Goal: Task Accomplishment & Management: Manage account settings

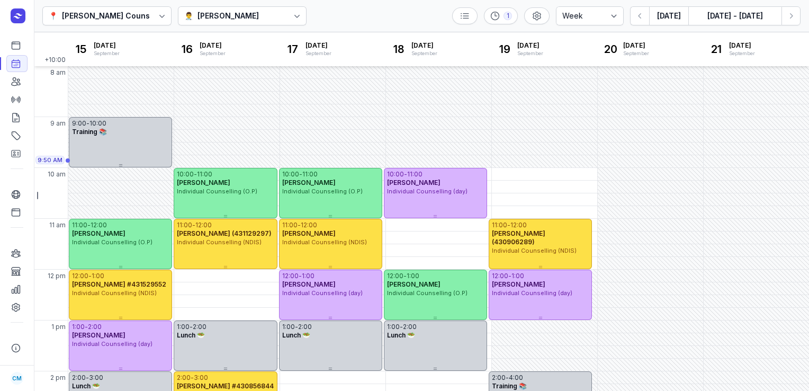
select select "week"
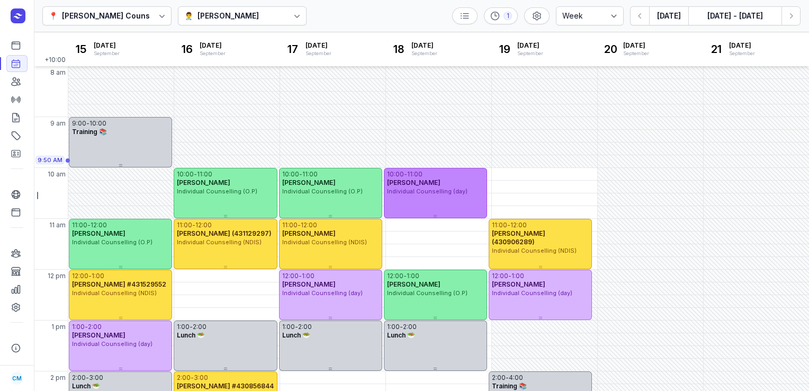
scroll to position [58, 0]
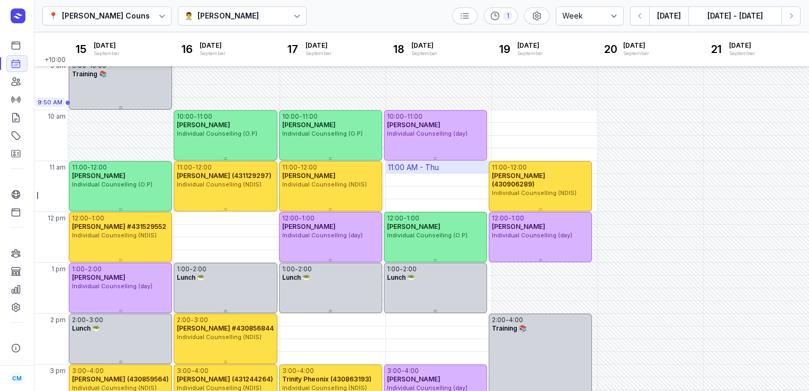
click at [419, 162] on div "11:00 AM - Thu" at bounding box center [413, 167] width 51 height 11
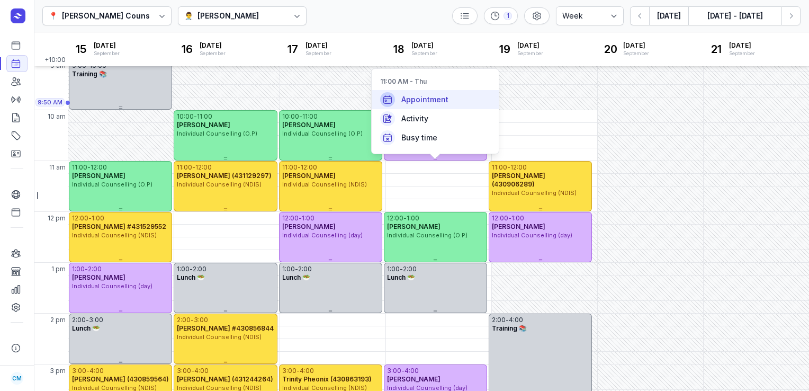
click at [421, 100] on span "Appointment" at bounding box center [425, 99] width 47 height 11
select select
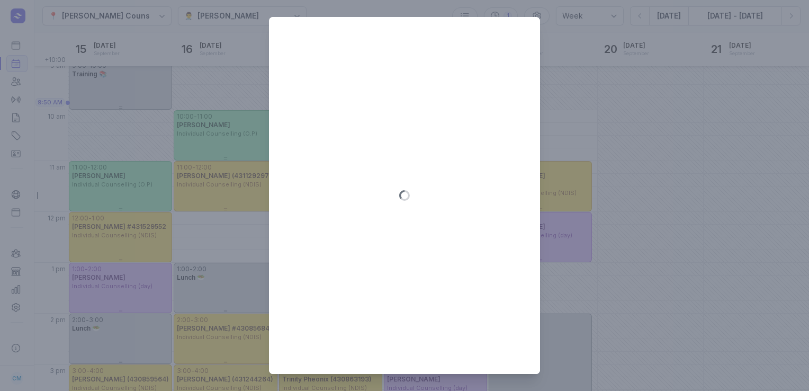
type input "[DATE]"
select select "11:00"
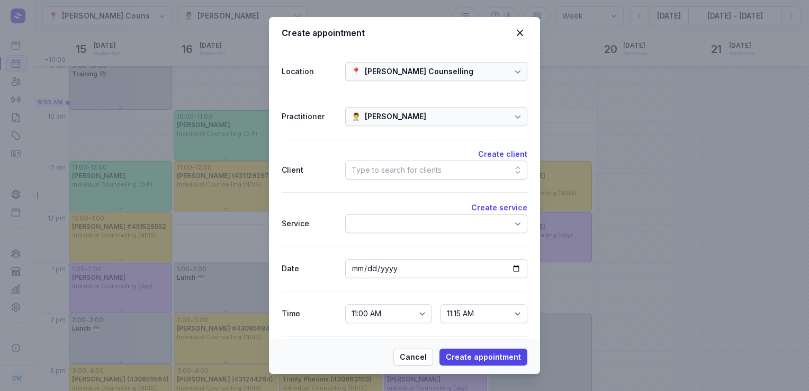
click at [382, 170] on div "Type to search for clients" at bounding box center [397, 170] width 90 height 13
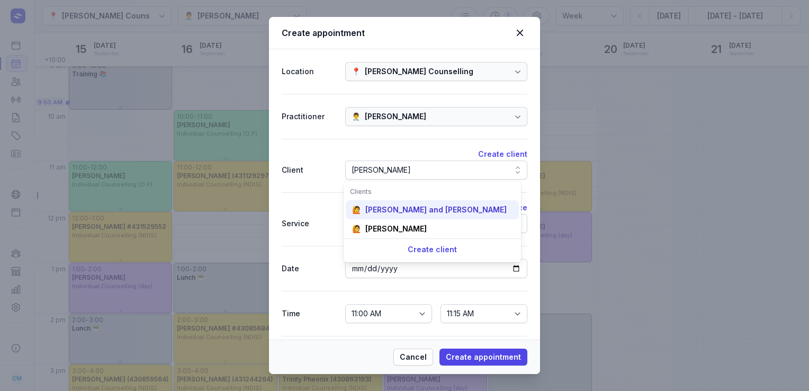
type input "[PERSON_NAME]"
click at [381, 211] on div "[PERSON_NAME] and [PERSON_NAME]" at bounding box center [436, 209] width 141 height 11
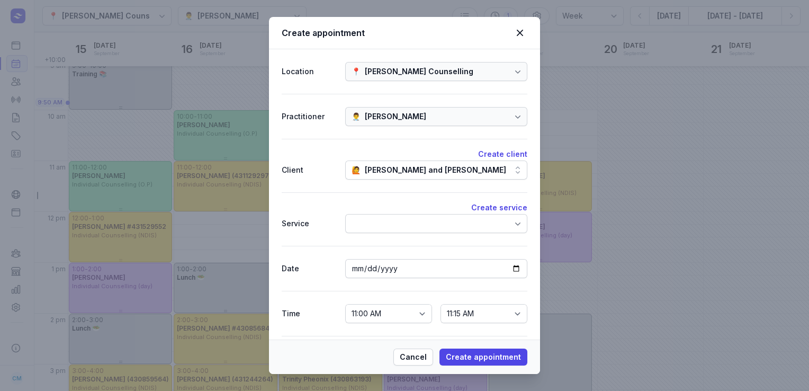
click at [381, 213] on div "Create service" at bounding box center [405, 207] width 246 height 13
click at [381, 221] on div at bounding box center [436, 223] width 182 height 19
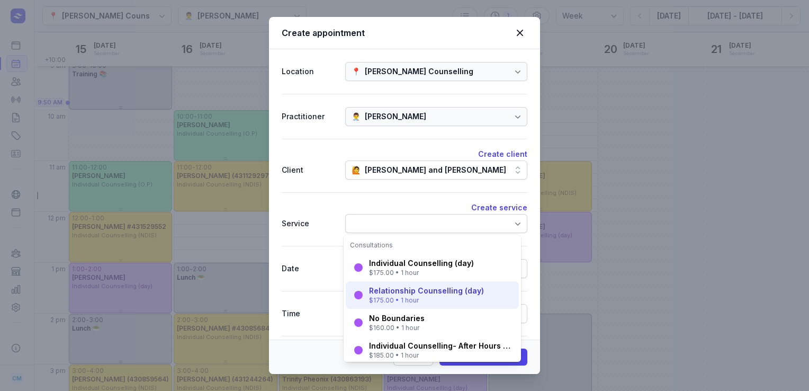
click at [399, 301] on div "$175.00 • 1 hour" at bounding box center [426, 300] width 115 height 8
select select "12:00"
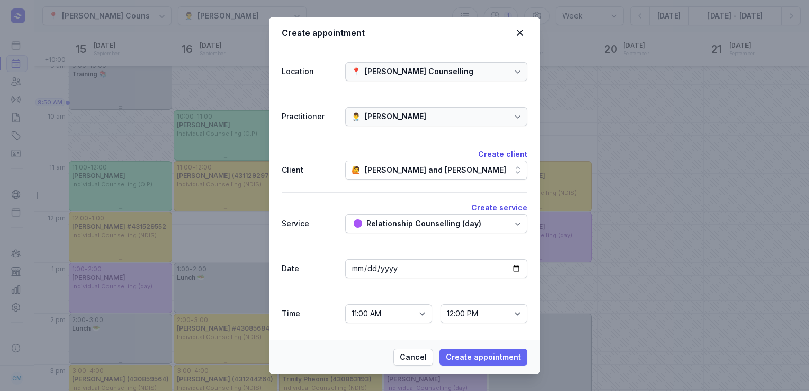
click at [461, 353] on span "Create appointment" at bounding box center [483, 357] width 75 height 13
select select
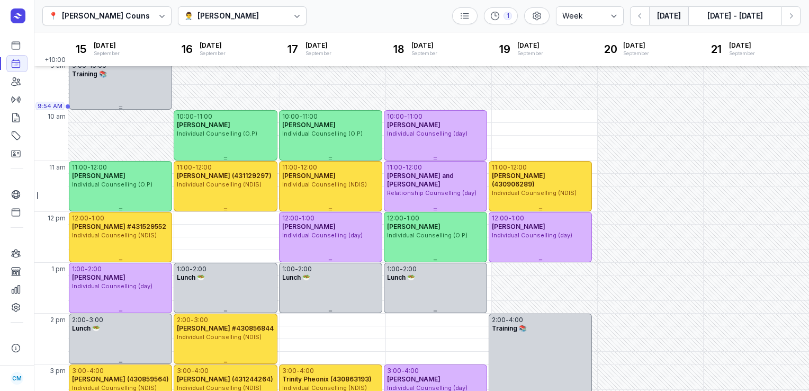
click at [666, 17] on button "[DATE]" at bounding box center [668, 15] width 39 height 19
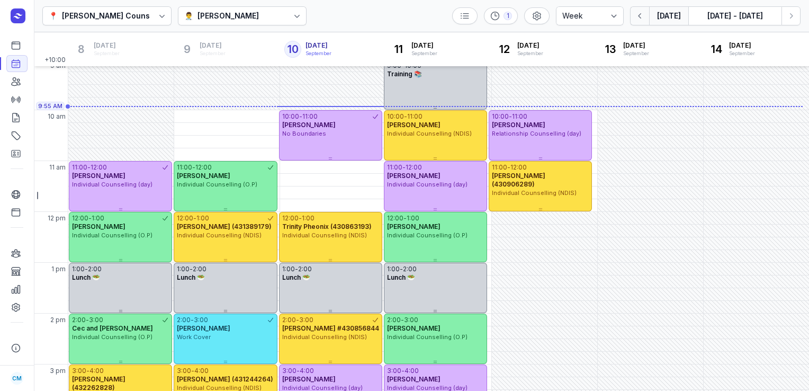
click at [642, 16] on icon "button" at bounding box center [640, 16] width 11 height 11
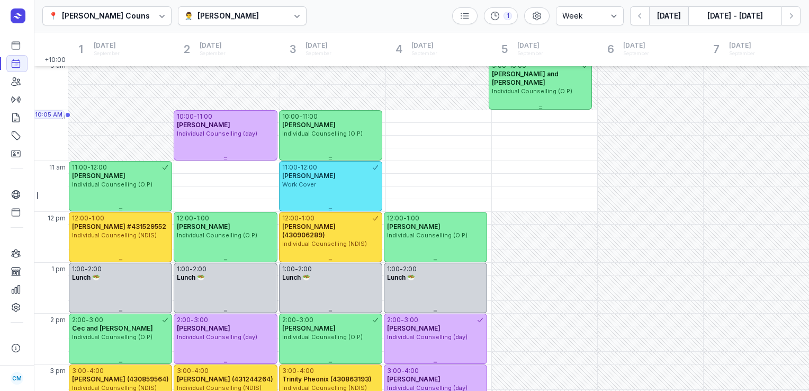
click at [677, 12] on button "[DATE]" at bounding box center [668, 15] width 39 height 19
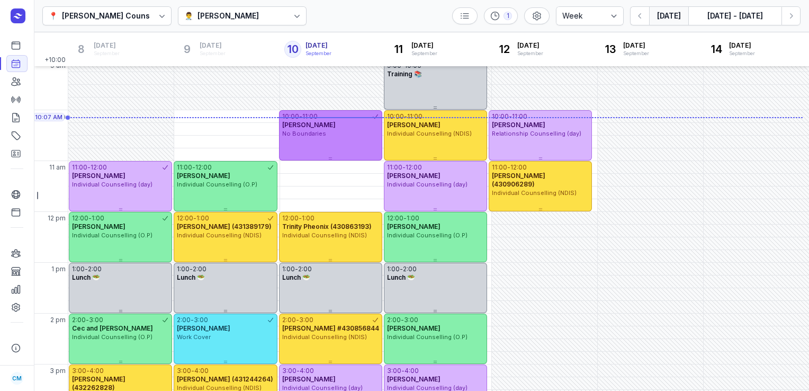
click at [331, 124] on div "[PERSON_NAME]" at bounding box center [330, 125] width 97 height 8
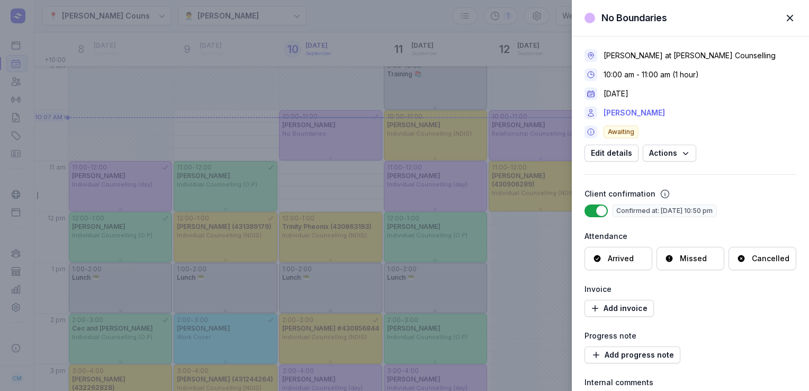
click at [636, 115] on link "[PERSON_NAME]" at bounding box center [634, 112] width 61 height 13
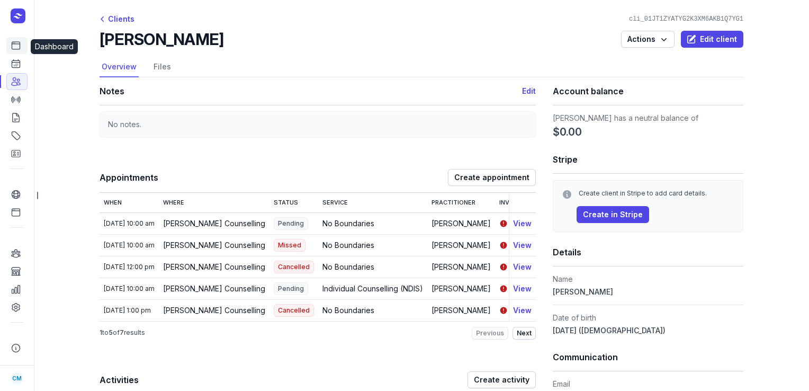
click at [23, 52] on link "Dashboard" at bounding box center [16, 45] width 21 height 17
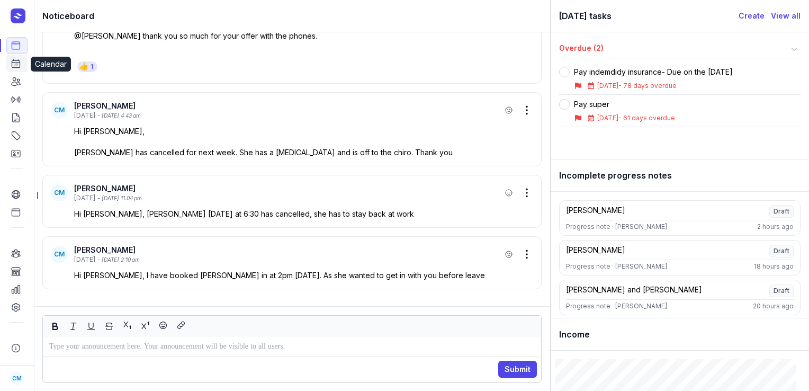
click at [19, 67] on icon at bounding box center [16, 63] width 11 height 11
select select "week"
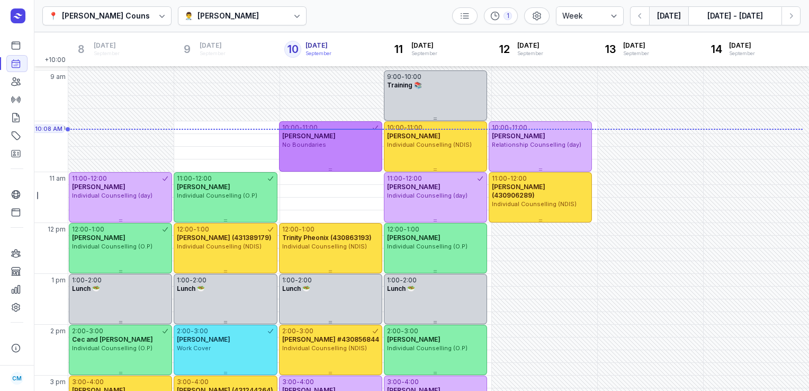
scroll to position [44, 0]
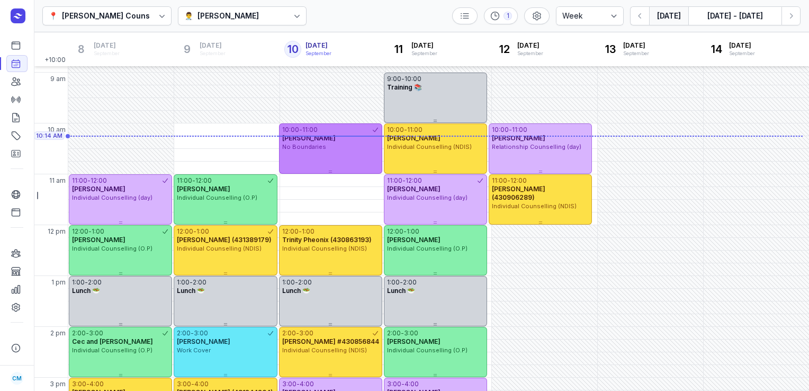
click at [319, 165] on div "10:00 - 11:00 [PERSON_NAME] No Boundaries" at bounding box center [330, 148] width 103 height 50
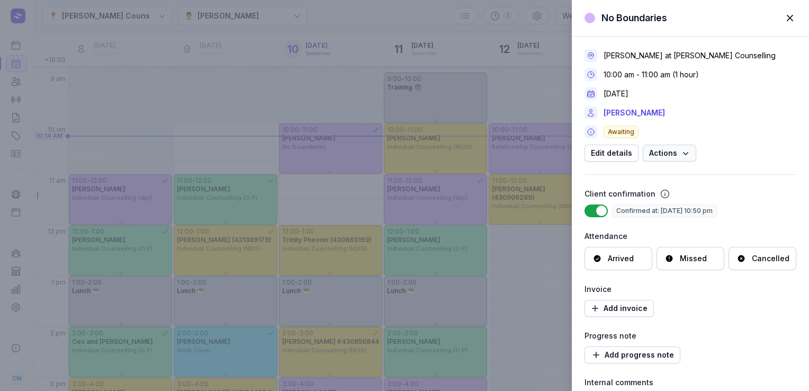
click at [673, 158] on span "Actions" at bounding box center [669, 153] width 41 height 13
drag, startPoint x: 749, startPoint y: 141, endPoint x: 761, endPoint y: 219, distance: 78.2
click at [761, 219] on div "[PERSON_NAME] at [PERSON_NAME] Counselling 10:00 am - 11:00 am (1 hour) [DATE] …" at bounding box center [691, 249] width 212 height 424
click at [704, 236] on div "Attendance" at bounding box center [691, 236] width 212 height 13
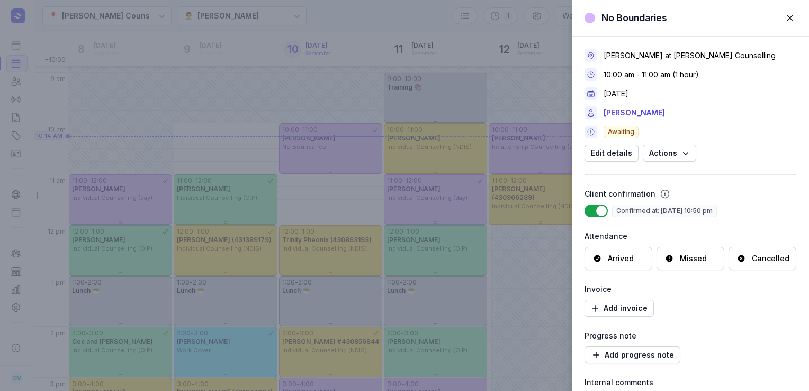
click at [678, 257] on div "Missed" at bounding box center [686, 258] width 42 height 11
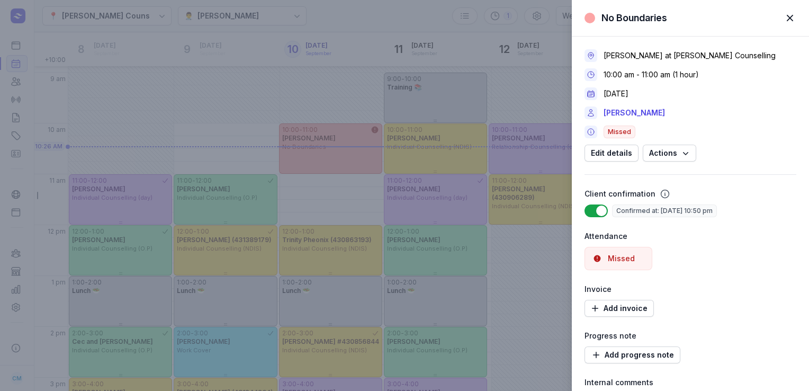
click at [390, 18] on div "No Boundaries Close panel [PERSON_NAME] at [PERSON_NAME] Counselling 10:00 am -…" at bounding box center [404, 195] width 809 height 391
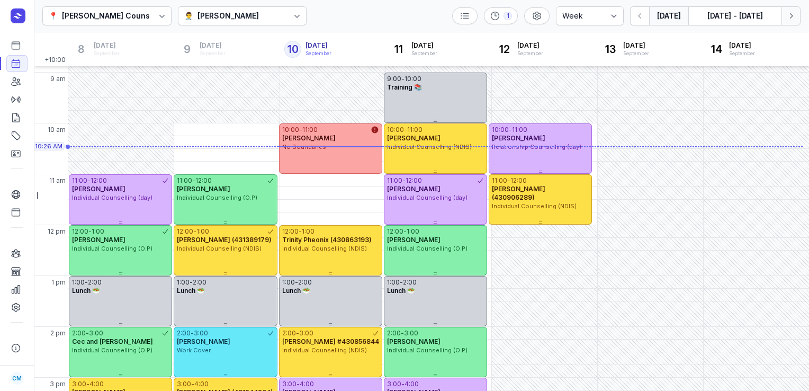
click at [790, 14] on icon "button" at bounding box center [791, 16] width 11 height 11
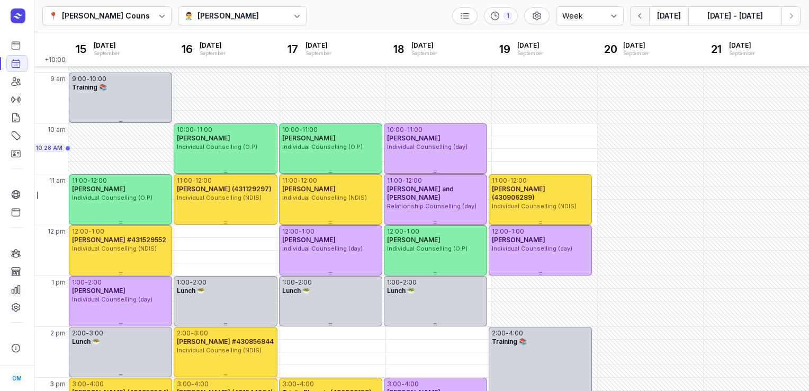
click at [639, 16] on icon "button" at bounding box center [640, 16] width 11 height 11
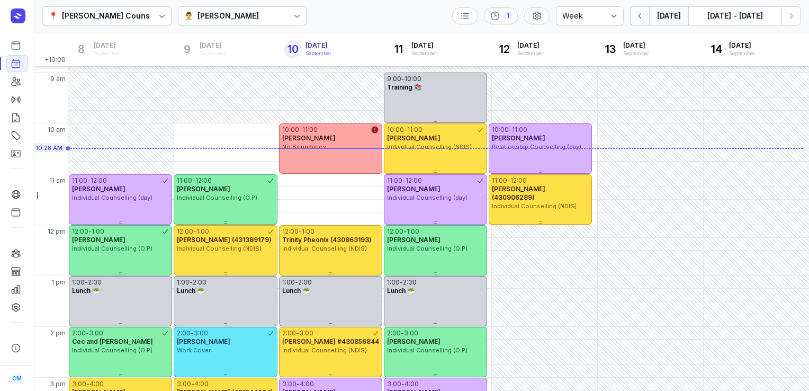
click at [648, 17] on button "button" at bounding box center [639, 15] width 19 height 19
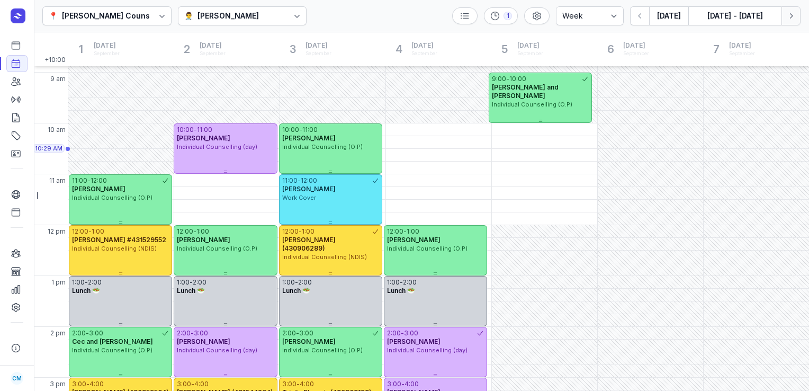
click at [790, 20] on icon "button" at bounding box center [791, 16] width 11 height 11
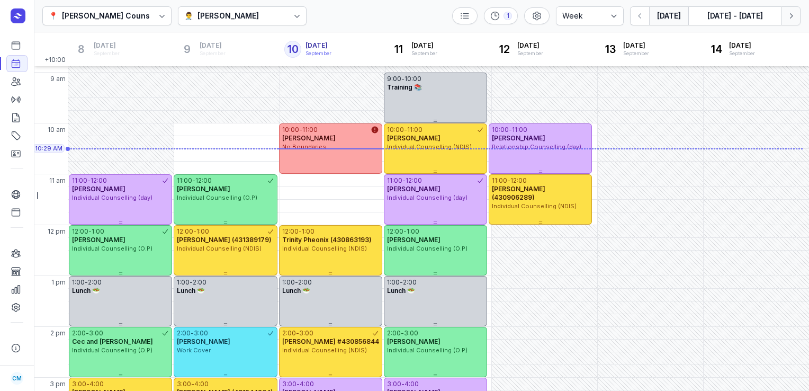
click at [790, 20] on icon "button" at bounding box center [791, 16] width 11 height 11
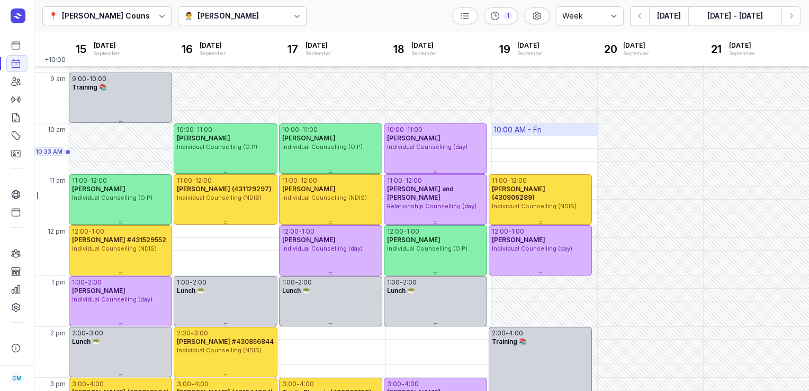
click at [518, 128] on div "10:00 AM - Fri" at bounding box center [518, 129] width 48 height 11
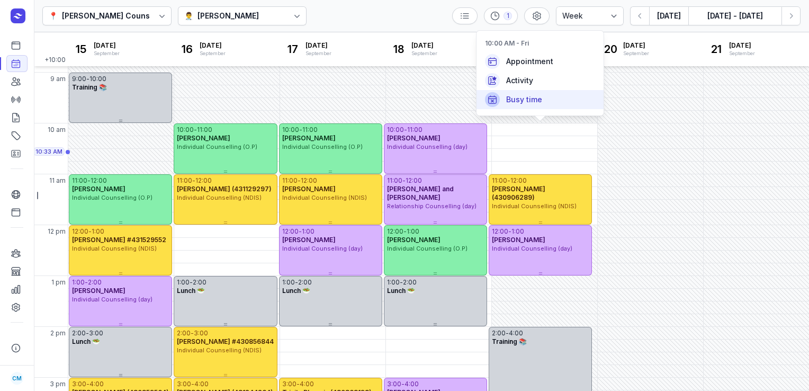
click at [515, 97] on span "Busy time" at bounding box center [524, 99] width 36 height 11
select select
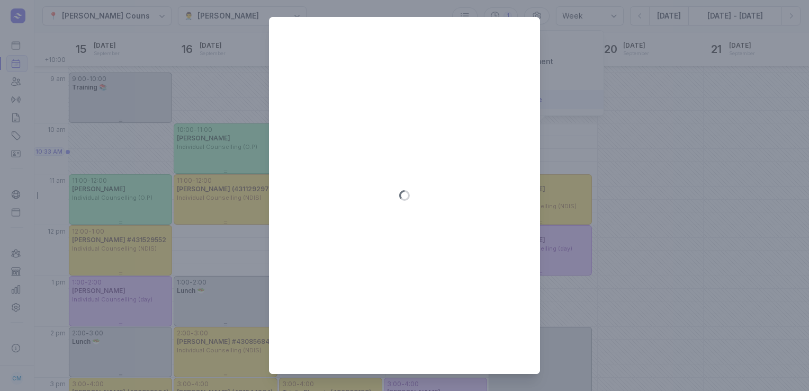
type input "[DATE]"
select select "10:00"
select select "11:00"
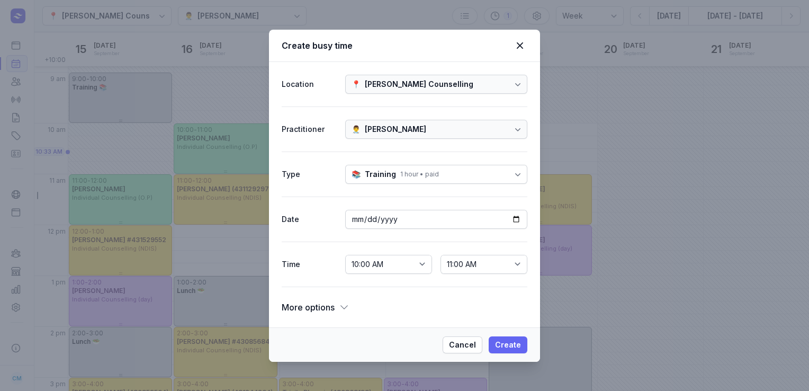
click at [513, 343] on span "Create" at bounding box center [508, 345] width 26 height 13
select select
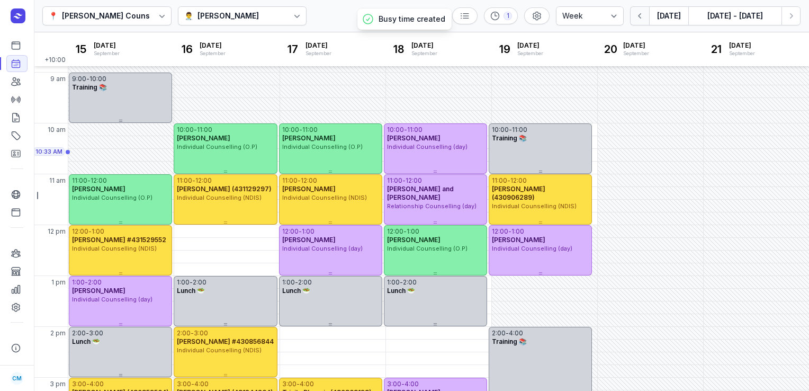
click at [636, 12] on icon "button" at bounding box center [640, 16] width 11 height 11
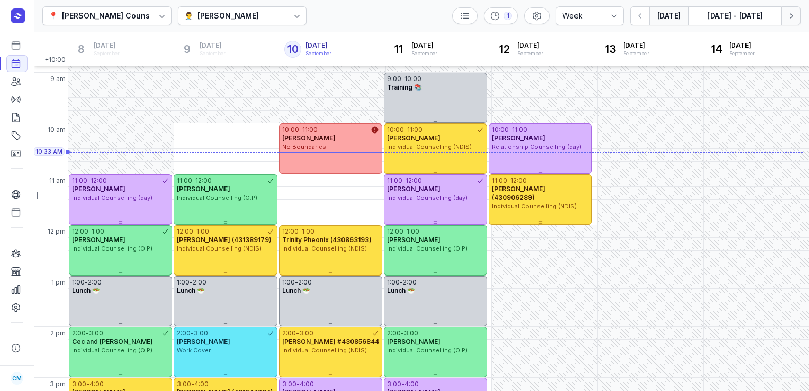
click at [792, 14] on icon "button" at bounding box center [791, 16] width 11 height 11
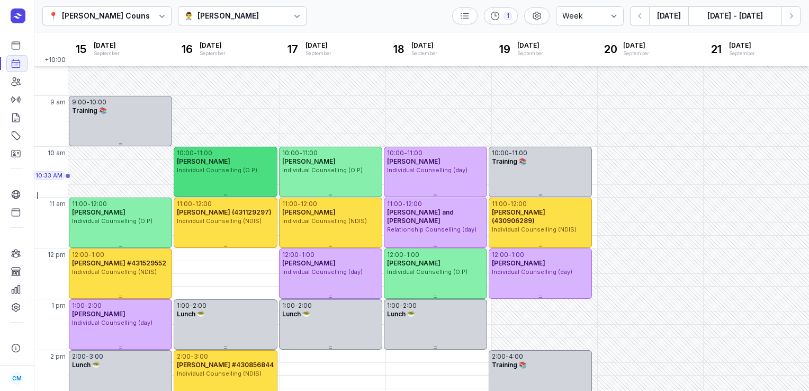
scroll to position [21, 0]
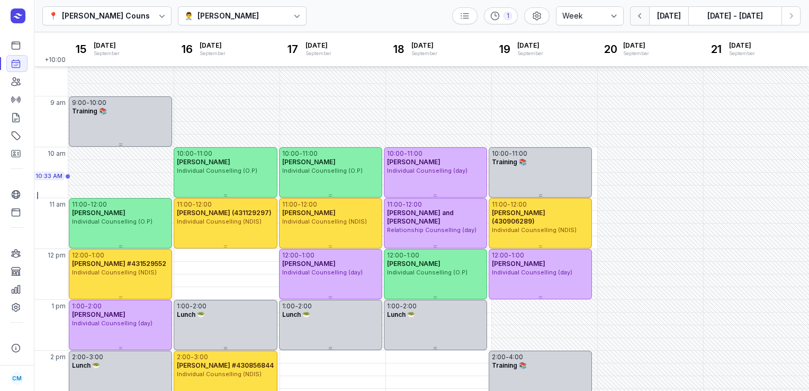
click at [644, 16] on icon "button" at bounding box center [640, 16] width 11 height 11
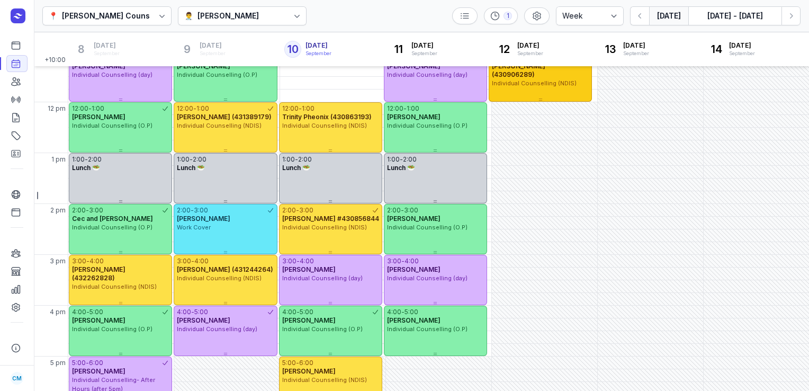
scroll to position [167, 0]
click at [630, 6] on button "button" at bounding box center [639, 15] width 19 height 19
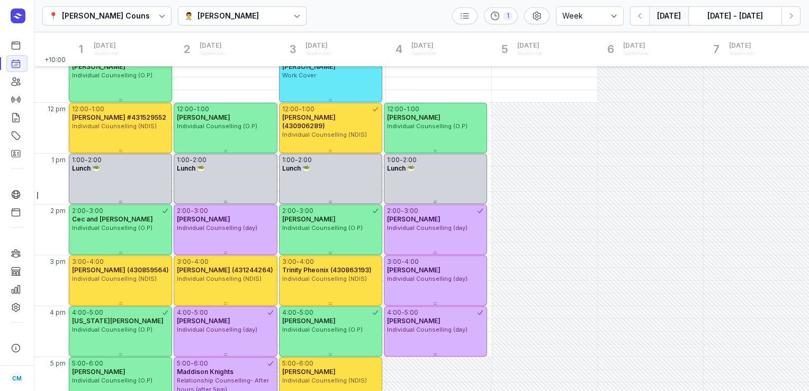
click at [665, 16] on button "[DATE]" at bounding box center [668, 15] width 39 height 19
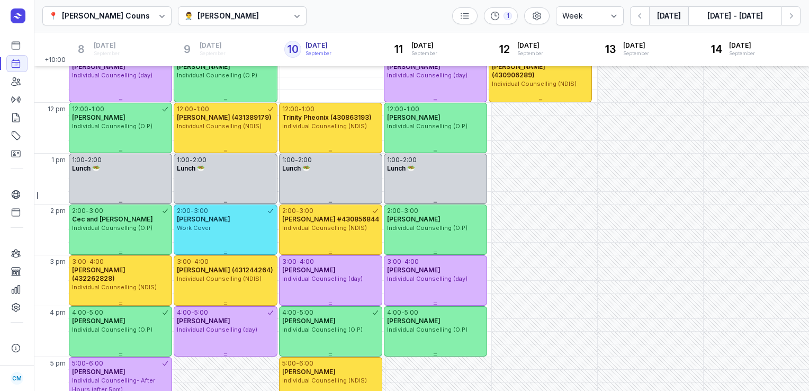
click at [667, 16] on button "[DATE]" at bounding box center [668, 15] width 39 height 19
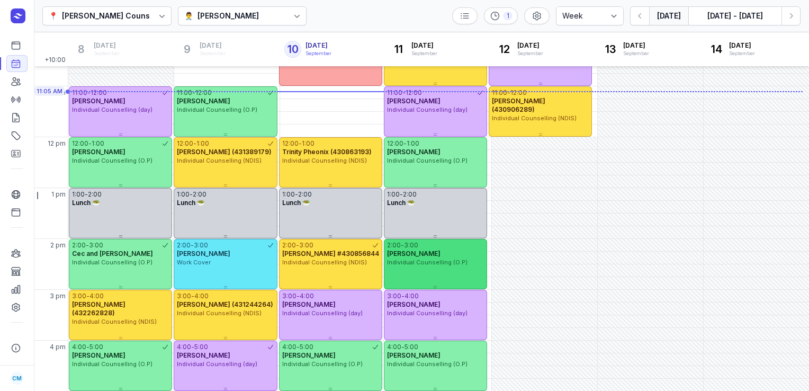
scroll to position [162, 0]
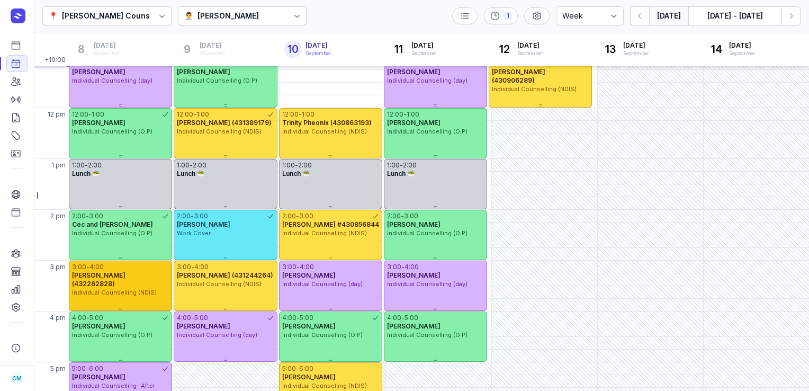
click at [156, 269] on div "3:00 - 4:00" at bounding box center [120, 267] width 97 height 8
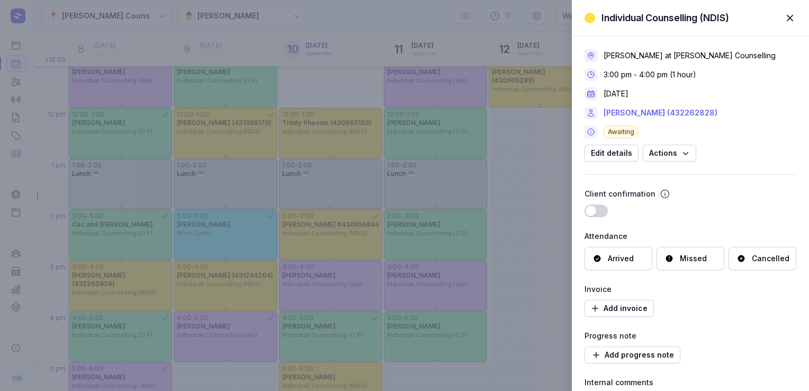
click at [652, 114] on link "[PERSON_NAME] (432262828)" at bounding box center [661, 112] width 114 height 13
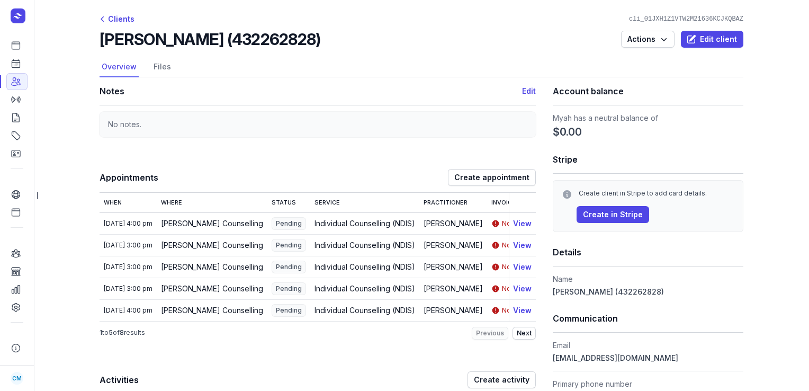
drag, startPoint x: 314, startPoint y: 40, endPoint x: 100, endPoint y: 43, distance: 213.5
click at [100, 43] on div "[PERSON_NAME] (432262828) Actions Edit client" at bounding box center [422, 39] width 644 height 19
copy h2 "[PERSON_NAME] (432262828)"
click at [20, 66] on icon at bounding box center [16, 64] width 8 height 8
select select "week"
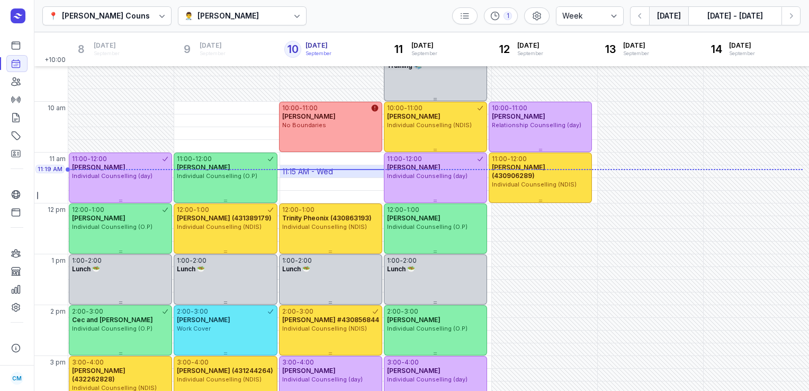
scroll to position [66, 0]
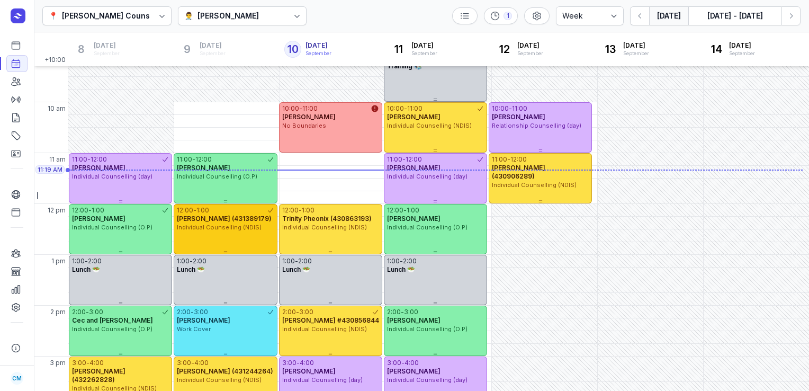
click at [213, 222] on span "[PERSON_NAME] (431389179)" at bounding box center [224, 219] width 95 height 8
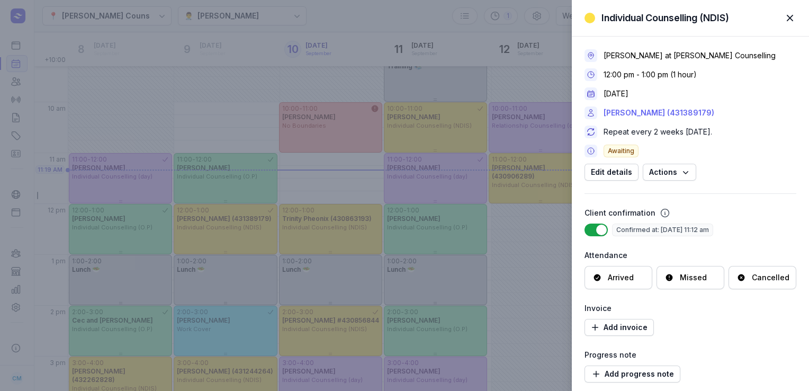
click at [624, 111] on link "[PERSON_NAME] (431389179)" at bounding box center [659, 112] width 111 height 13
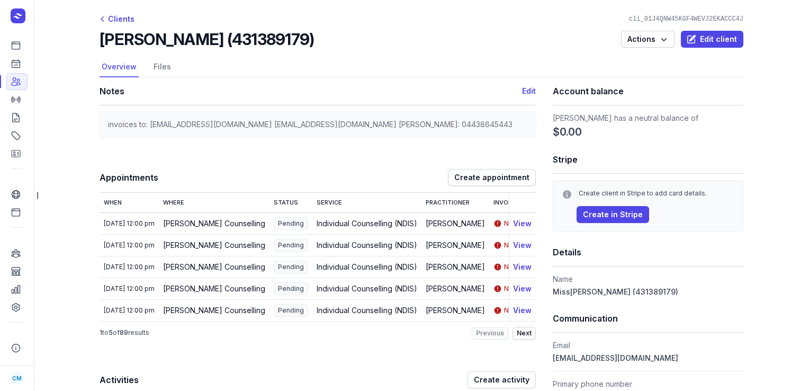
drag, startPoint x: 335, startPoint y: 37, endPoint x: 94, endPoint y: 35, distance: 240.5
copy h2 "[PERSON_NAME] (431389179)"
click at [21, 64] on icon at bounding box center [16, 63] width 11 height 11
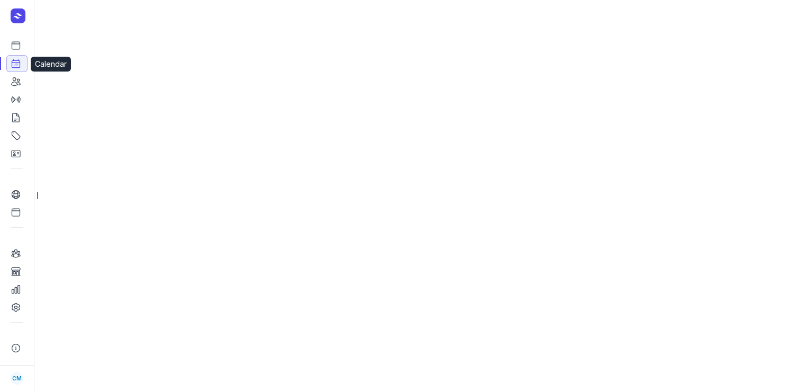
select select "week"
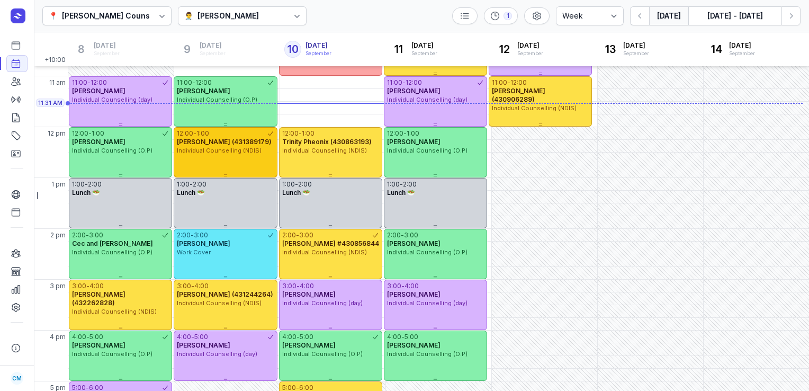
scroll to position [179, 0]
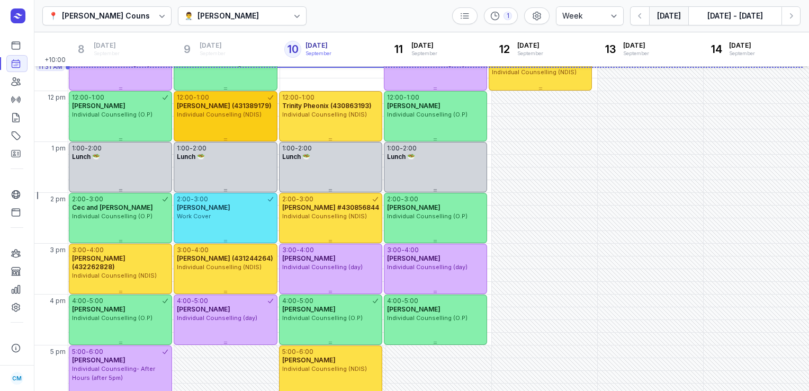
click at [236, 259] on span "[PERSON_NAME] (431244264)" at bounding box center [225, 258] width 96 height 8
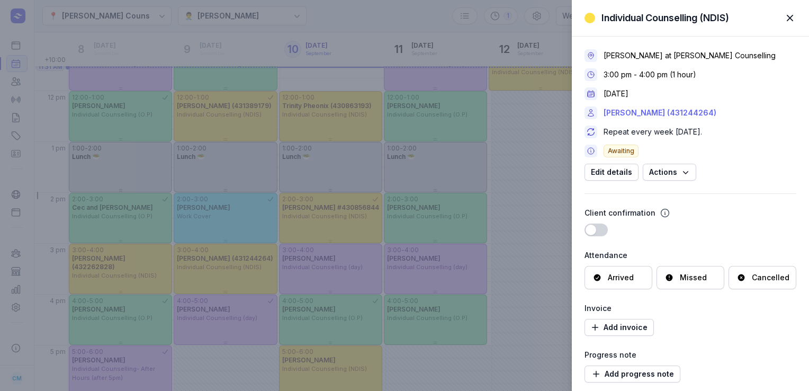
click at [656, 109] on link "[PERSON_NAME] (431244264)" at bounding box center [660, 112] width 113 height 13
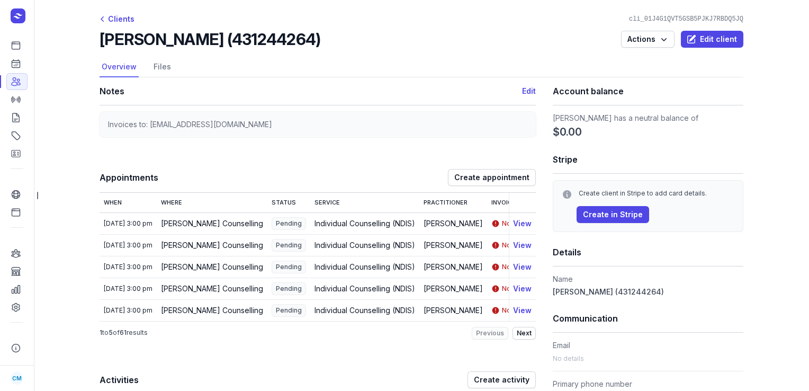
drag, startPoint x: 318, startPoint y: 38, endPoint x: 93, endPoint y: 42, distance: 224.7
copy h2 "[PERSON_NAME] (431244264)"
click at [17, 70] on link "Calendar" at bounding box center [16, 63] width 21 height 17
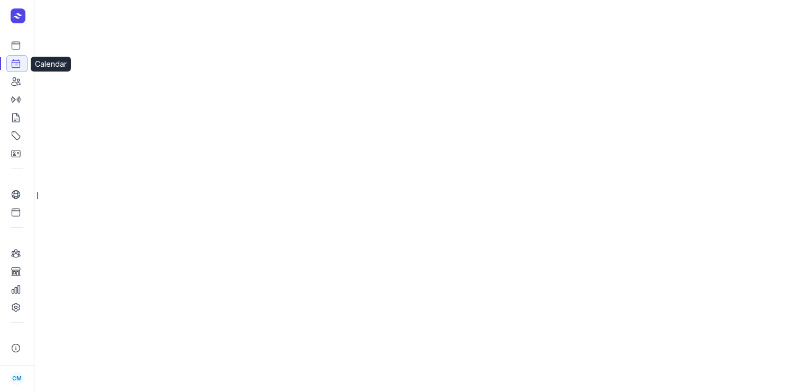
select select "week"
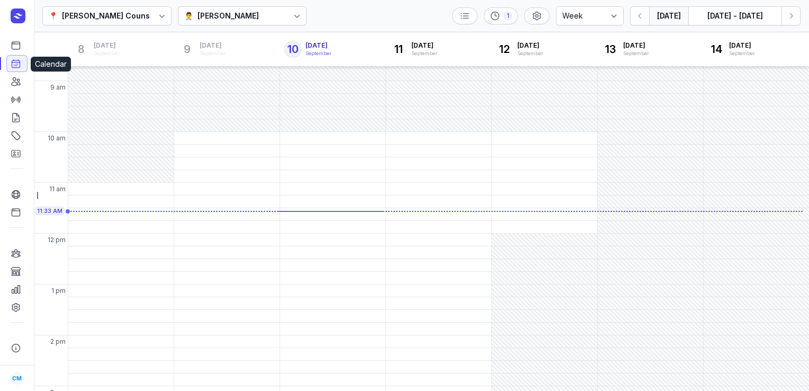
scroll to position [48, 0]
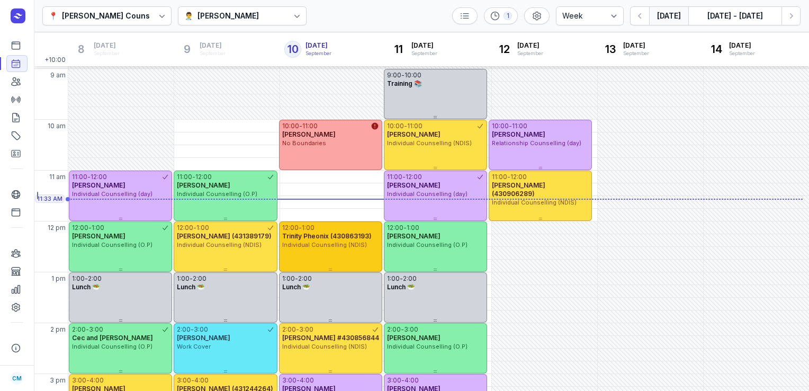
click at [311, 247] on span "Individual Counselling (NDIS)" at bounding box center [324, 244] width 85 height 7
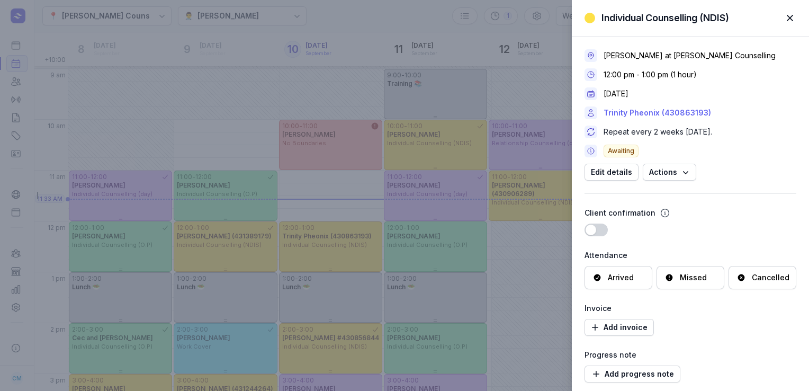
click at [642, 117] on link "Trinity Pheonix (430863193)" at bounding box center [658, 112] width 108 height 13
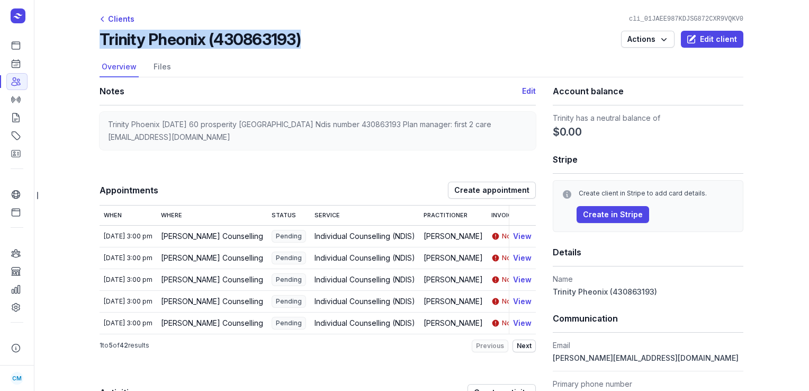
drag, startPoint x: 311, startPoint y: 40, endPoint x: 97, endPoint y: 40, distance: 214.0
click at [100, 40] on div "Trinity Pheonix (430863193) Actions Edit client" at bounding box center [422, 39] width 644 height 19
copy h2 "Trinity Pheonix (430863193)"
click at [18, 66] on icon at bounding box center [16, 63] width 11 height 11
select select "week"
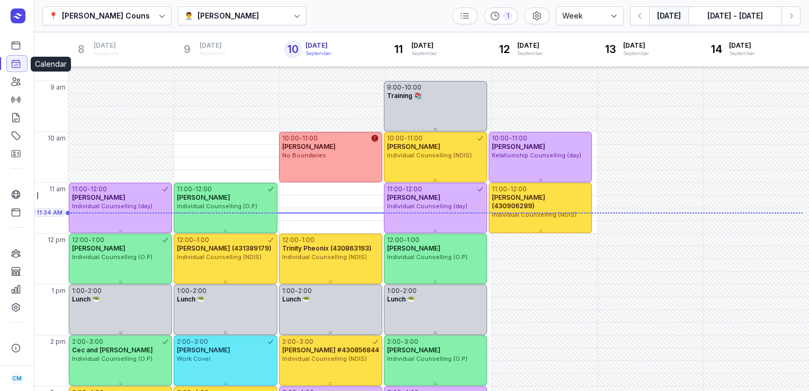
scroll to position [49, 0]
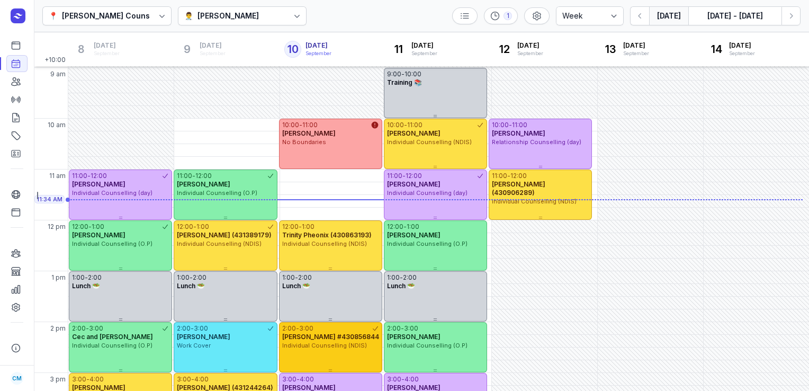
click at [342, 334] on span "[PERSON_NAME] #430856844" at bounding box center [330, 337] width 97 height 8
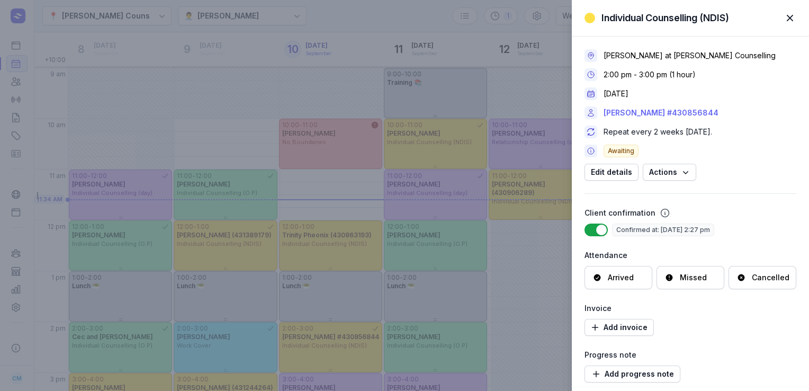
click at [631, 108] on link "[PERSON_NAME] #430856844" at bounding box center [661, 112] width 115 height 13
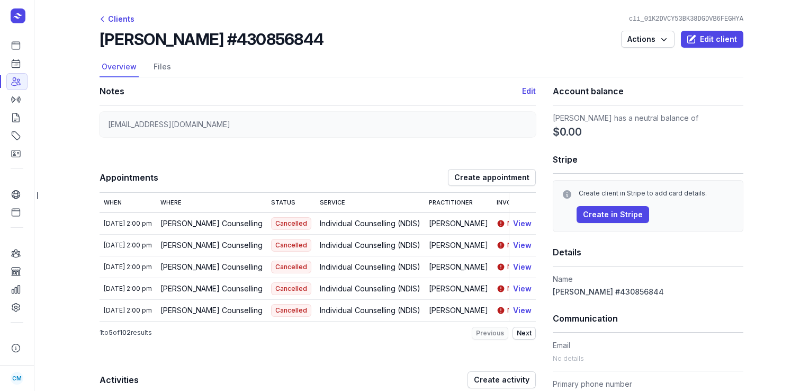
drag, startPoint x: 314, startPoint y: 40, endPoint x: 96, endPoint y: 38, distance: 217.2
click at [100, 38] on div "[PERSON_NAME] #430856844 Actions Edit client" at bounding box center [422, 39] width 644 height 19
copy h2 "[PERSON_NAME] #430856844"
click at [13, 65] on icon at bounding box center [16, 63] width 11 height 11
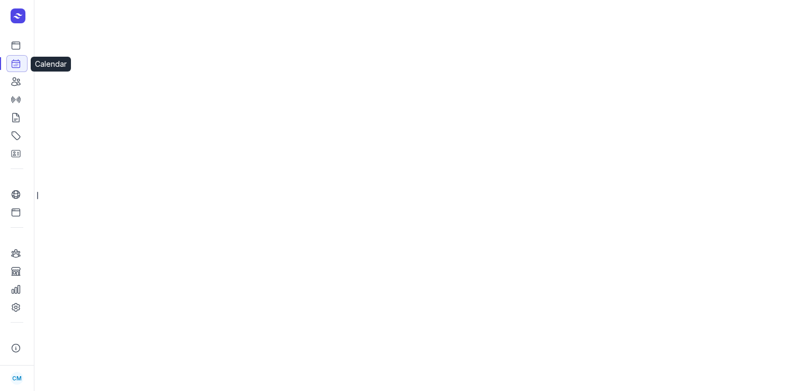
select select "week"
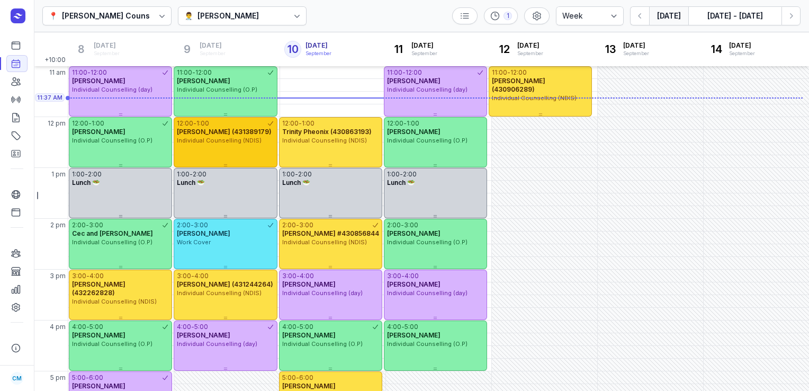
scroll to position [153, 0]
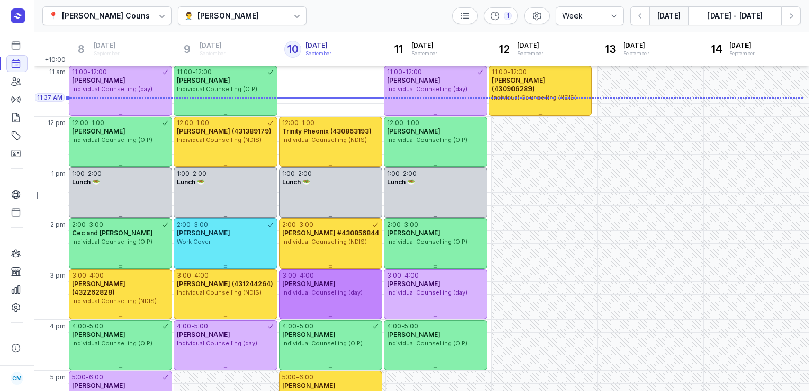
click at [345, 287] on div "[PERSON_NAME]" at bounding box center [330, 284] width 97 height 8
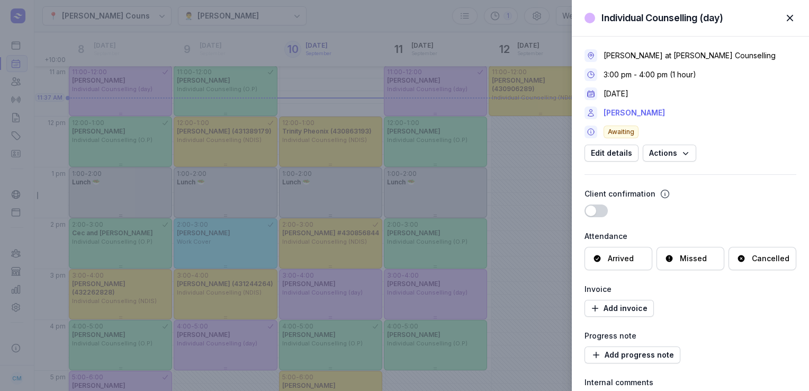
click at [649, 111] on link "[PERSON_NAME]" at bounding box center [634, 112] width 61 height 13
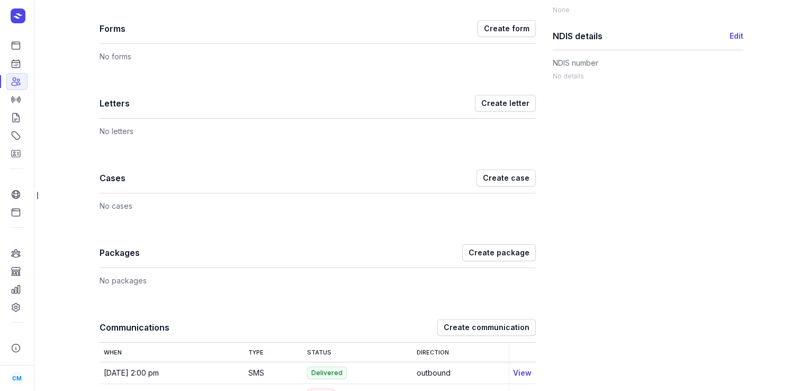
scroll to position [584, 0]
click at [20, 50] on icon at bounding box center [16, 45] width 11 height 11
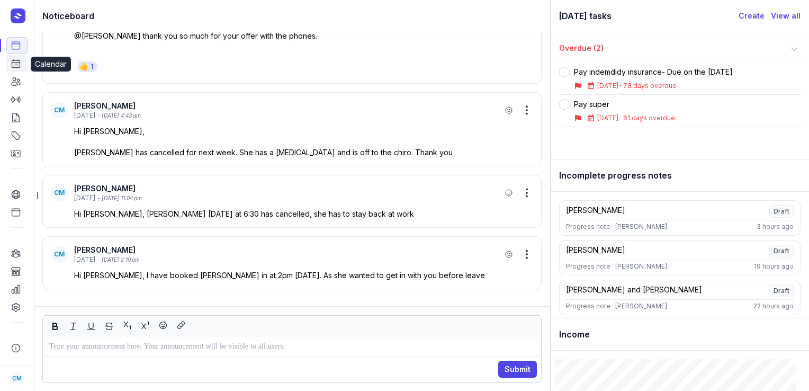
click at [19, 59] on icon at bounding box center [16, 63] width 11 height 11
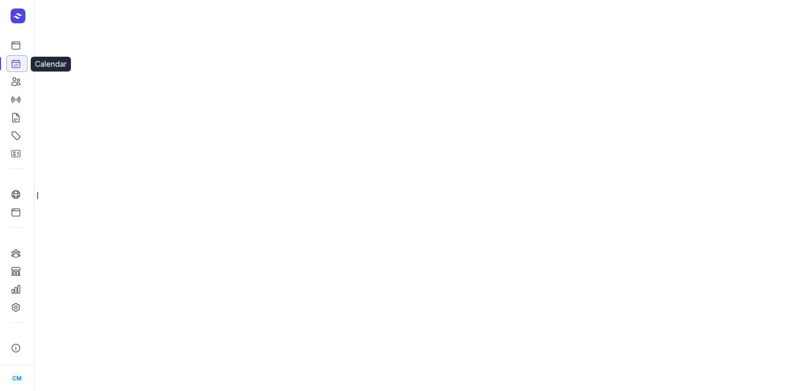
select select "week"
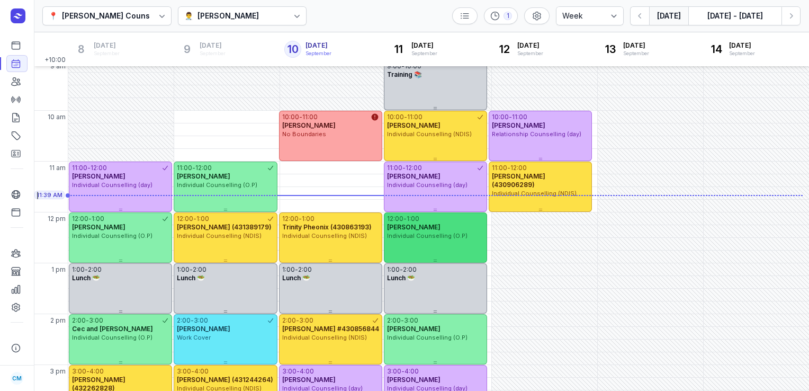
scroll to position [57, 0]
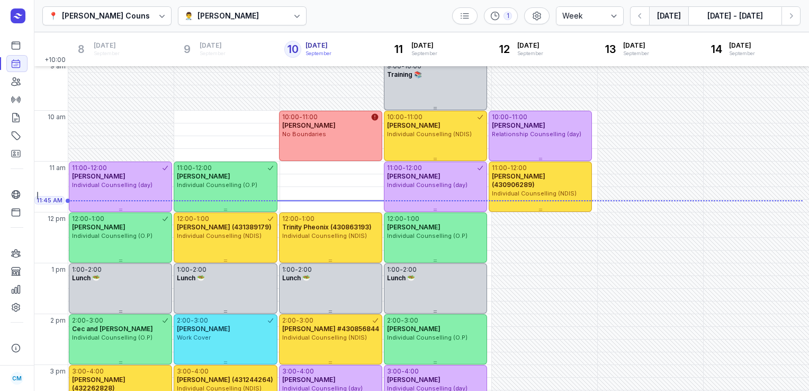
click at [239, 20] on div "[PERSON_NAME]" at bounding box center [228, 16] width 61 height 13
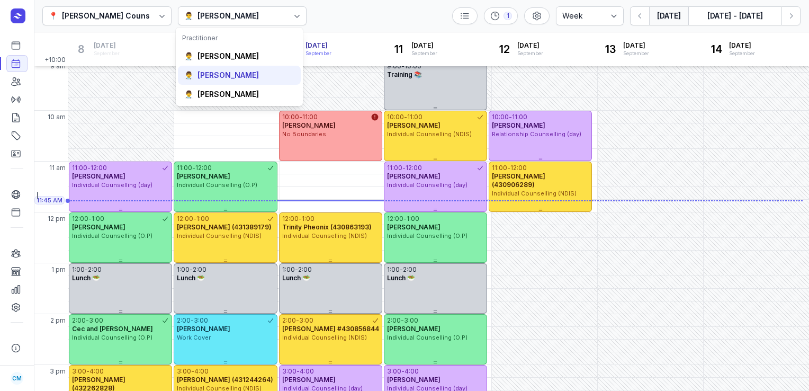
click at [225, 78] on div "[PERSON_NAME]" at bounding box center [228, 75] width 61 height 11
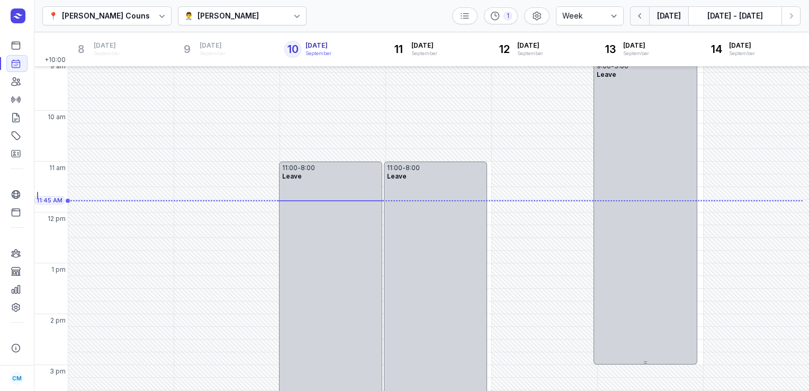
click at [638, 21] on button "button" at bounding box center [639, 15] width 19 height 19
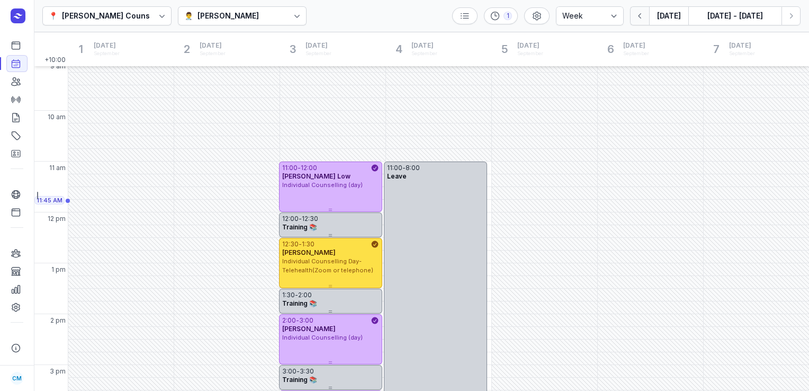
click at [644, 16] on icon "button" at bounding box center [640, 16] width 11 height 11
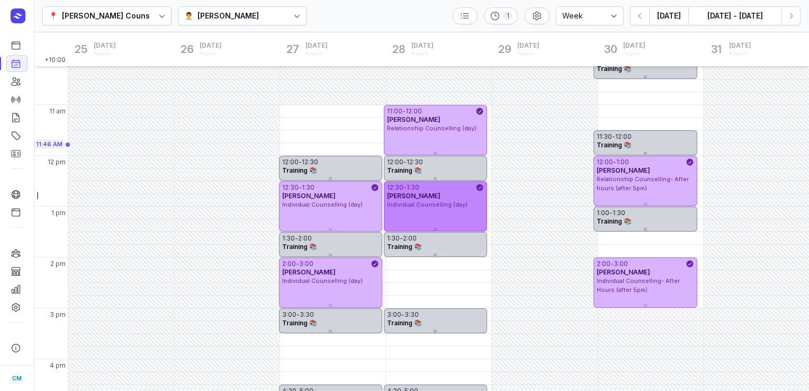
scroll to position [113, 0]
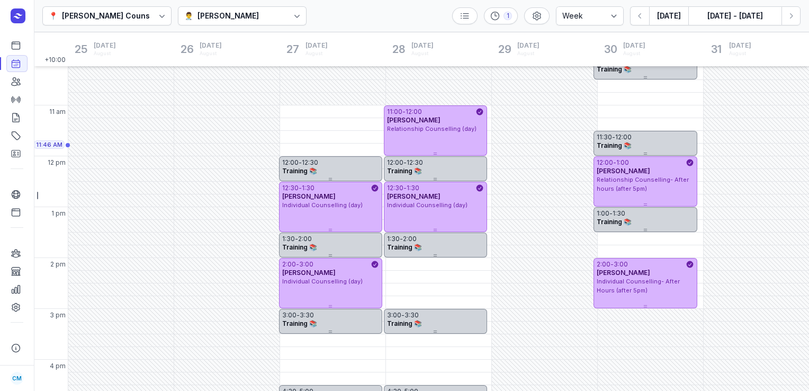
click at [292, 19] on icon at bounding box center [297, 16] width 11 height 11
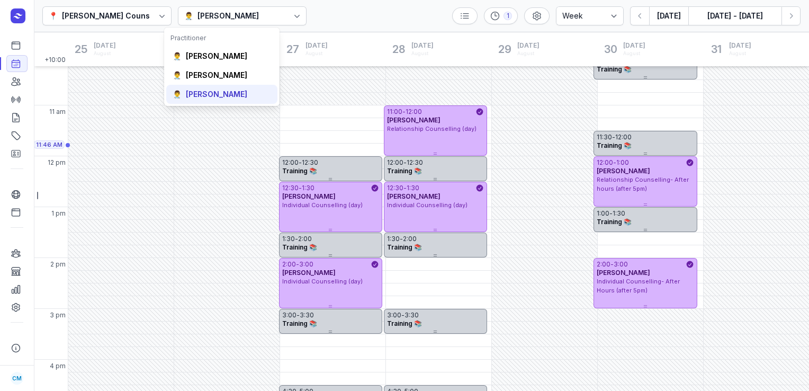
click at [234, 92] on div "[PERSON_NAME]" at bounding box center [216, 94] width 61 height 11
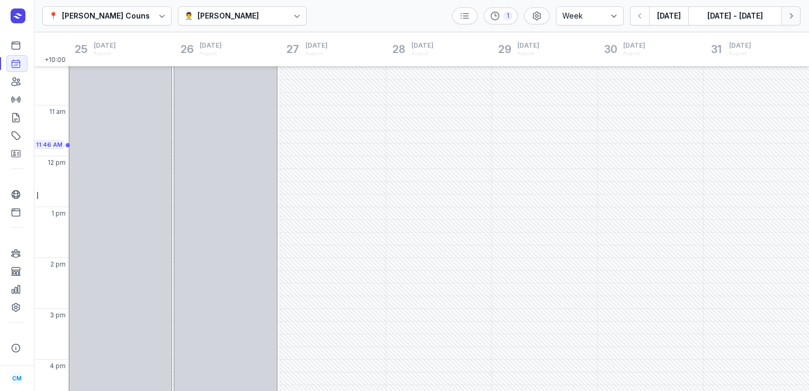
click at [794, 14] on icon "button" at bounding box center [791, 16] width 11 height 11
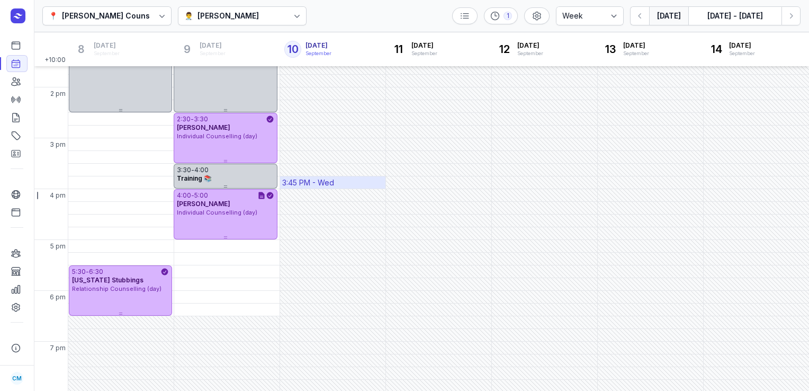
scroll to position [195, 0]
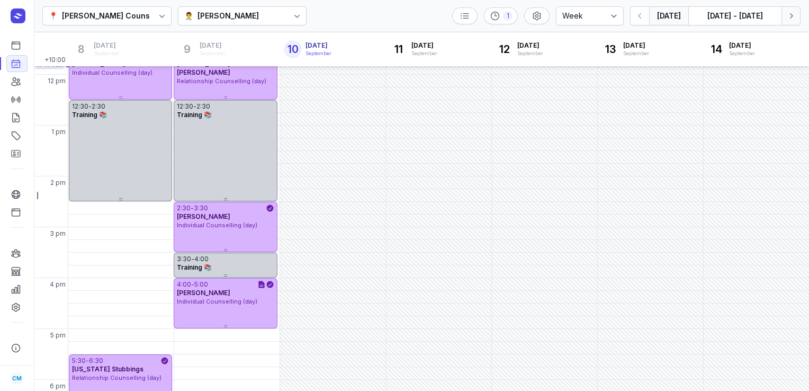
click at [794, 12] on icon "button" at bounding box center [791, 16] width 11 height 11
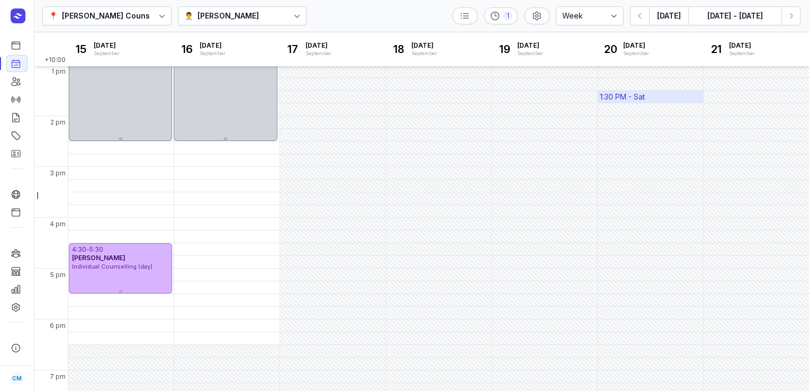
scroll to position [285, 0]
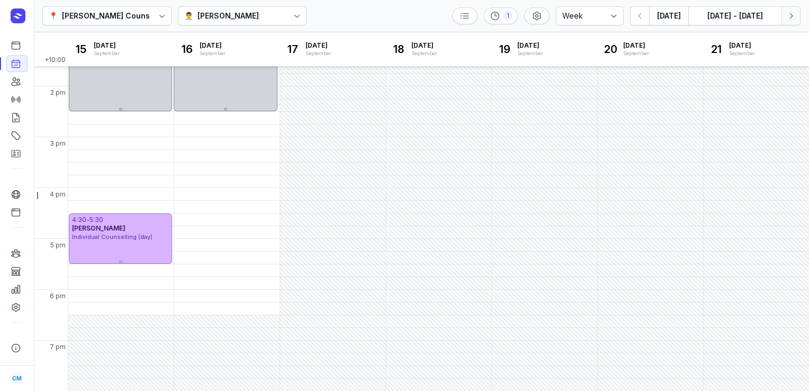
click at [789, 17] on icon "button" at bounding box center [791, 16] width 11 height 11
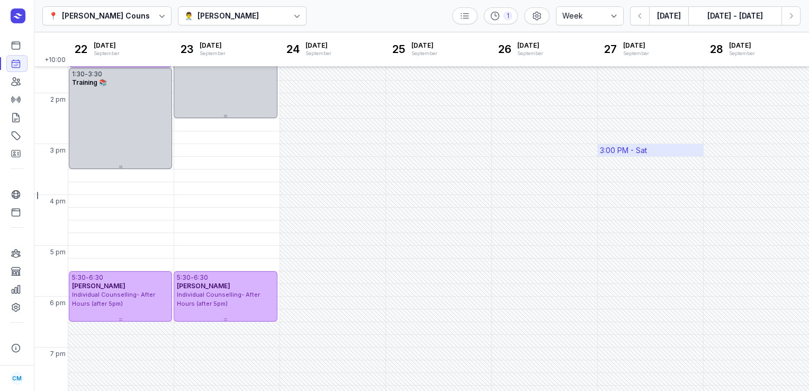
scroll to position [285, 0]
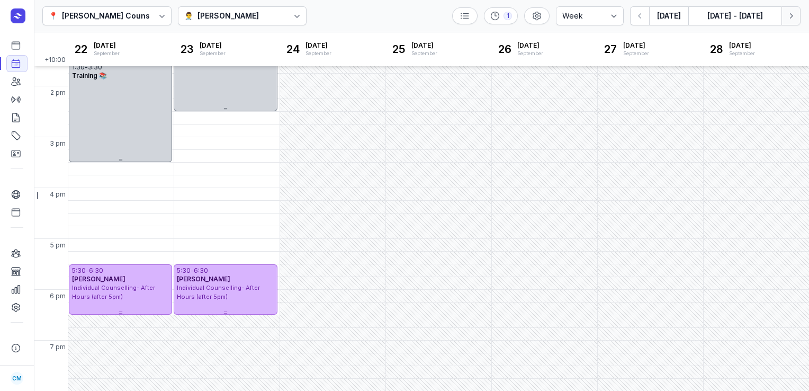
click at [794, 17] on icon "button" at bounding box center [791, 16] width 11 height 11
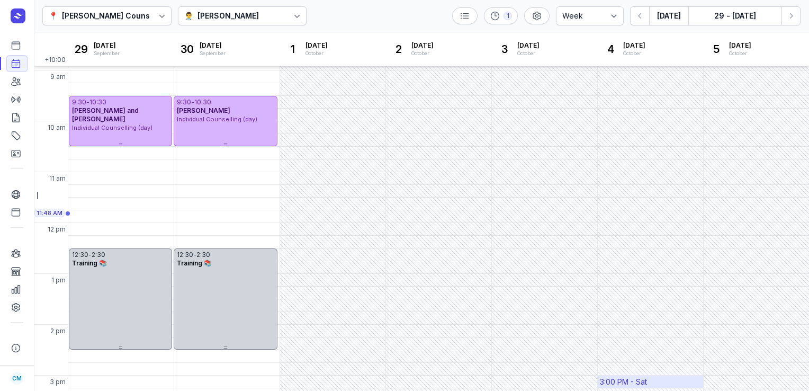
scroll to position [47, 0]
click at [640, 17] on icon "button" at bounding box center [640, 16] width 11 height 11
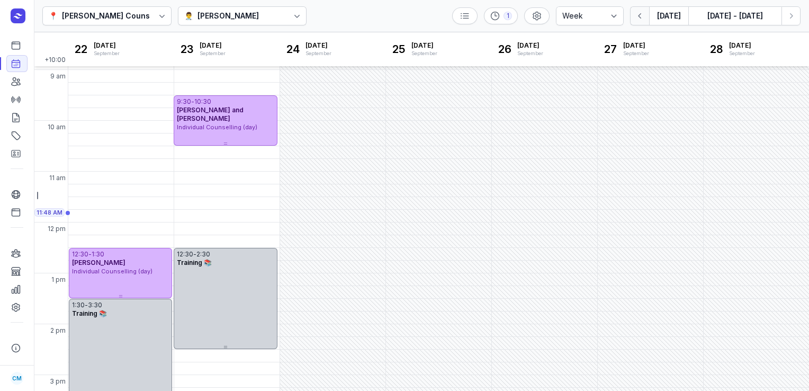
click at [640, 17] on icon "button" at bounding box center [640, 16] width 11 height 11
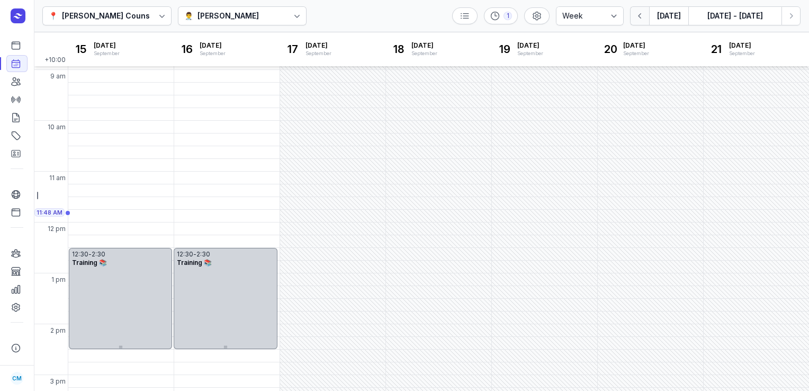
click at [640, 17] on icon "button" at bounding box center [640, 16] width 11 height 11
